Goal: Find specific page/section: Find specific page/section

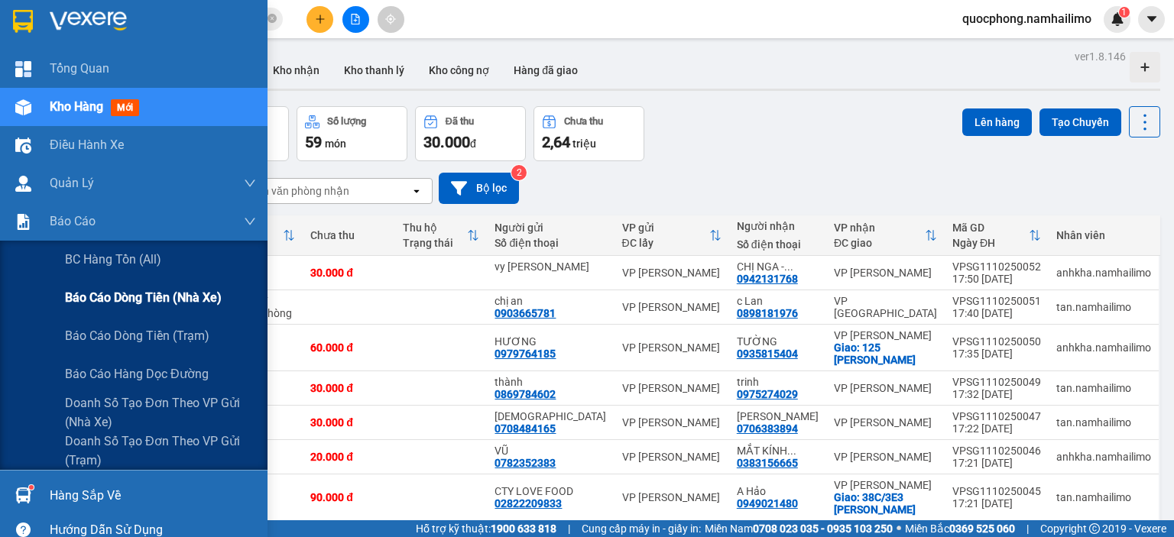
click at [93, 289] on span "Báo cáo dòng tiền (nhà xe)" at bounding box center [143, 297] width 157 height 19
click at [93, 404] on span "Doanh số tạo đơn theo VP gửi (nhà xe)" at bounding box center [160, 413] width 191 height 38
